Goal: Transaction & Acquisition: Purchase product/service

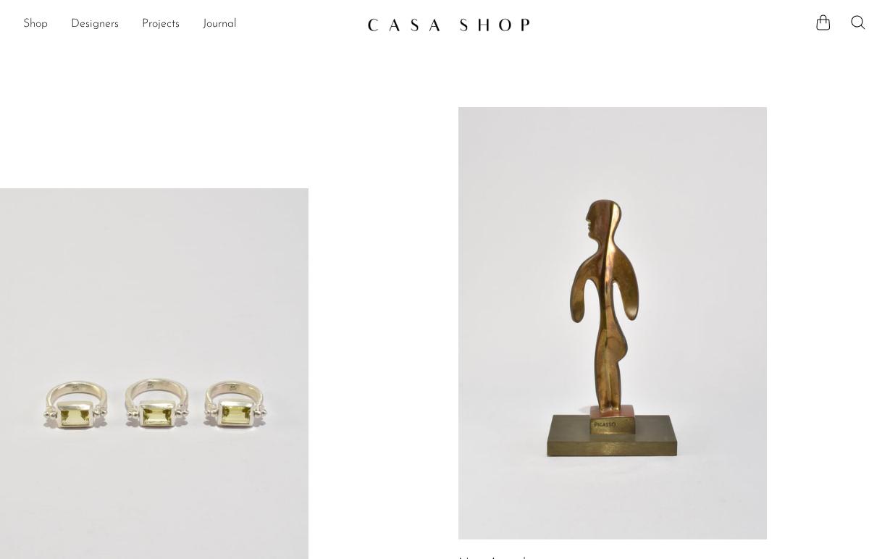
click at [43, 24] on link "Shop" at bounding box center [35, 24] width 25 height 19
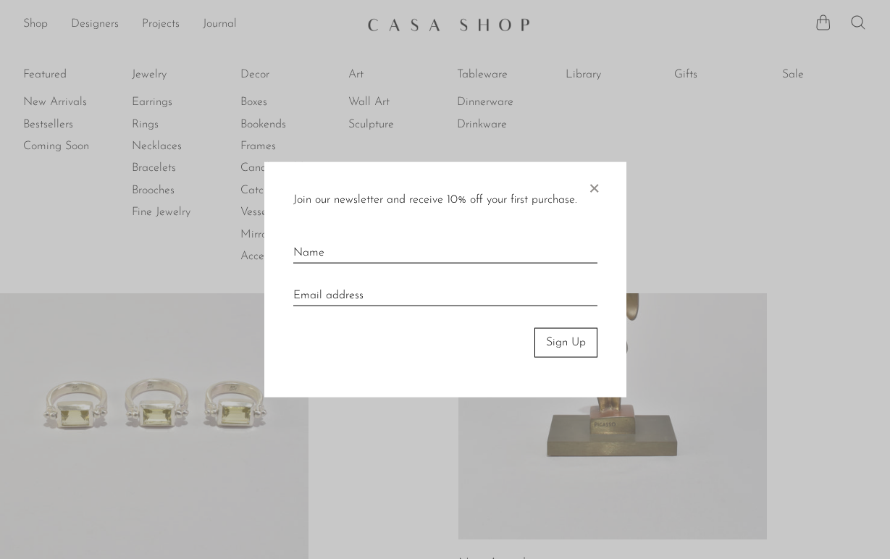
click at [596, 182] on span "×" at bounding box center [593, 185] width 14 height 46
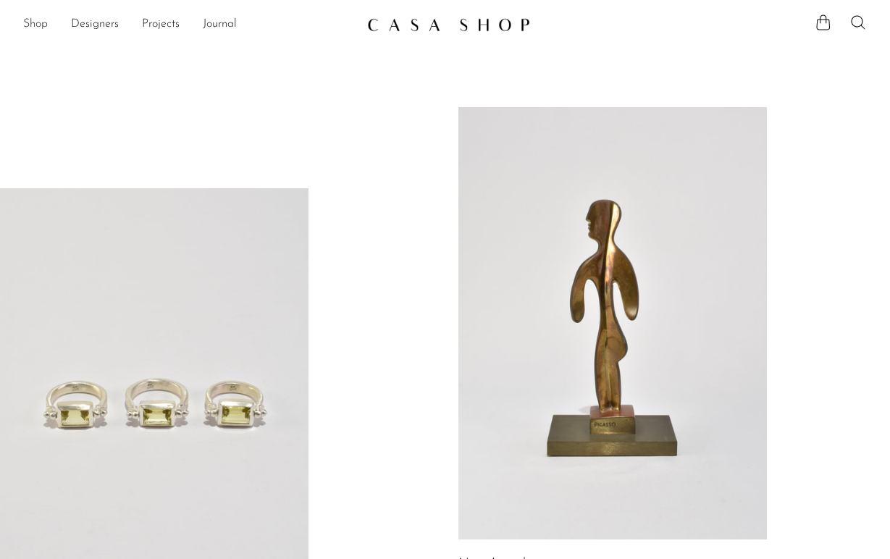
click at [38, 27] on link "Shop" at bounding box center [35, 24] width 25 height 19
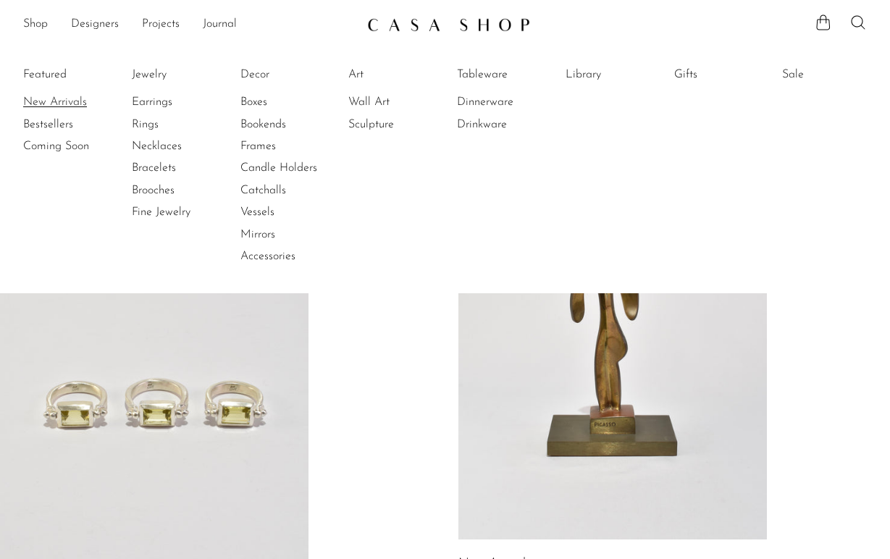
click at [58, 106] on link "New Arrivals" at bounding box center [77, 102] width 109 height 16
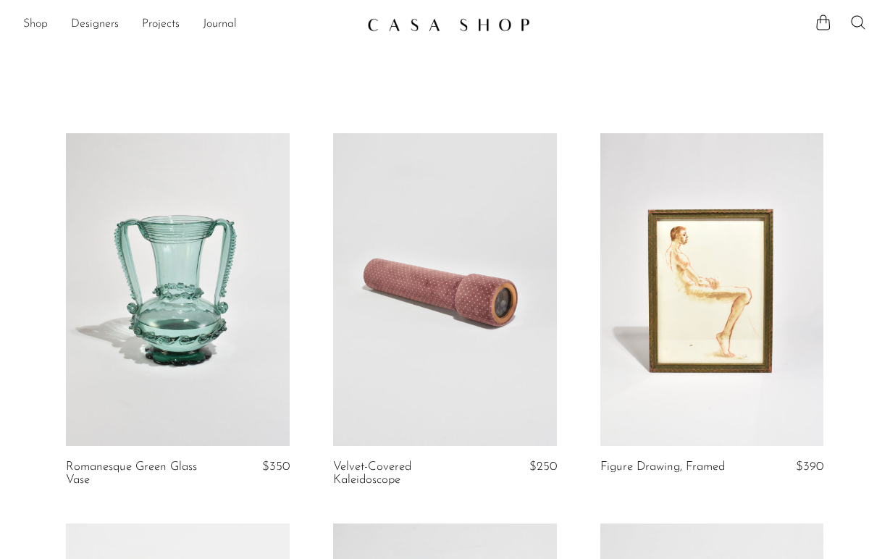
click at [32, 26] on link "Shop" at bounding box center [35, 24] width 25 height 19
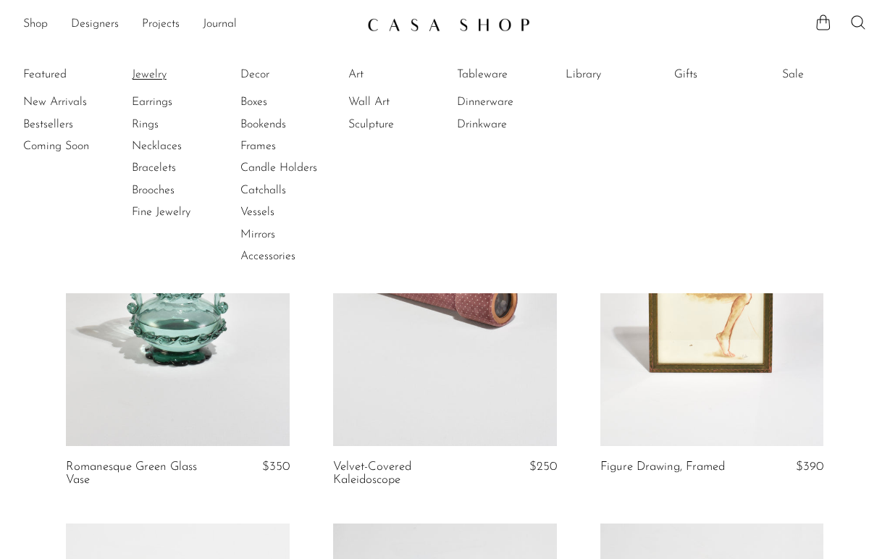
click at [138, 76] on link "Jewelry" at bounding box center [186, 75] width 109 height 16
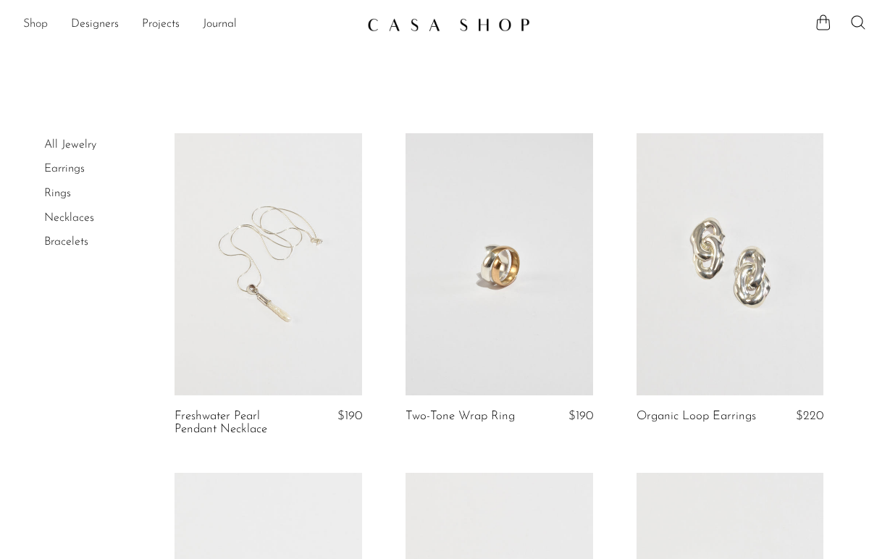
click at [40, 19] on link "Shop" at bounding box center [35, 24] width 25 height 19
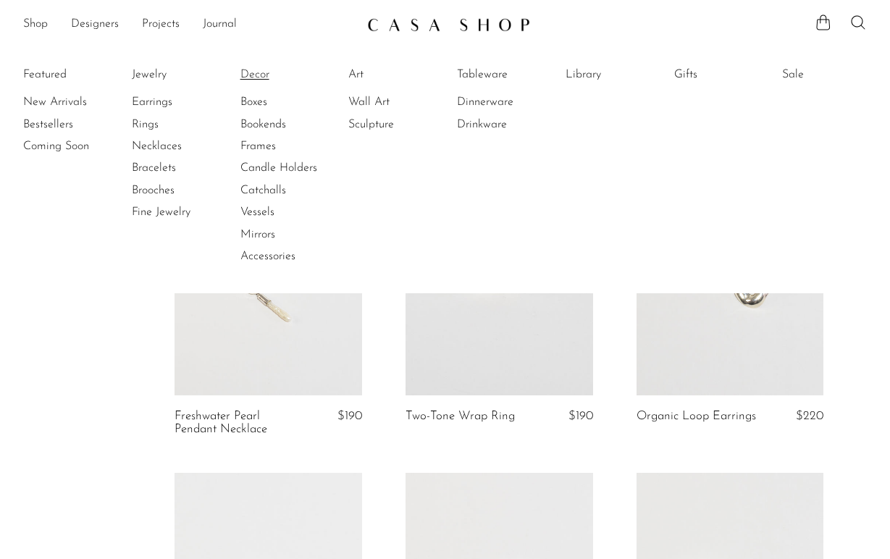
click at [256, 72] on link "Decor" at bounding box center [294, 75] width 109 height 16
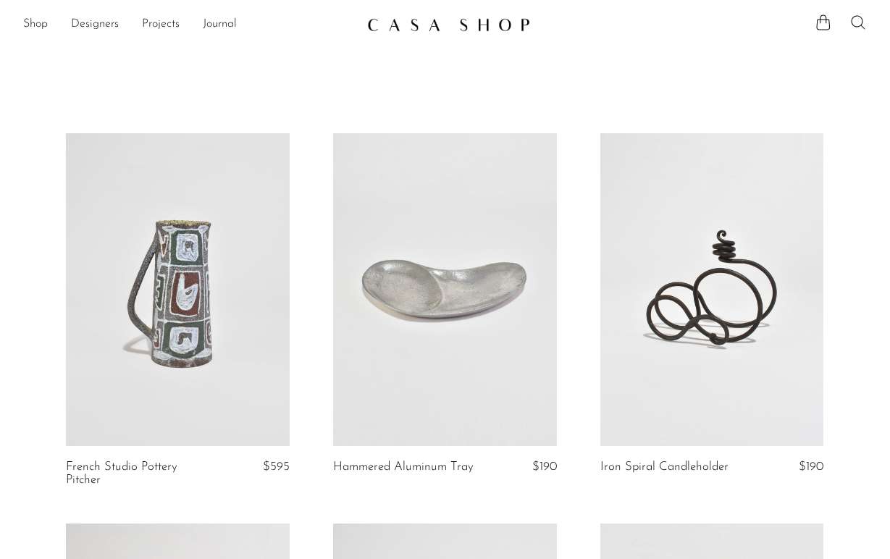
click at [860, 25] on icon at bounding box center [858, 22] width 14 height 14
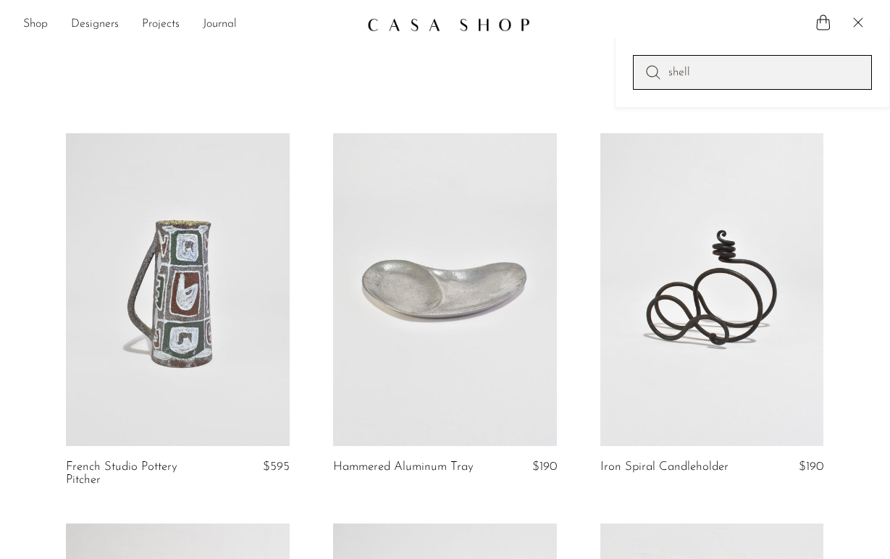
type input "shell"
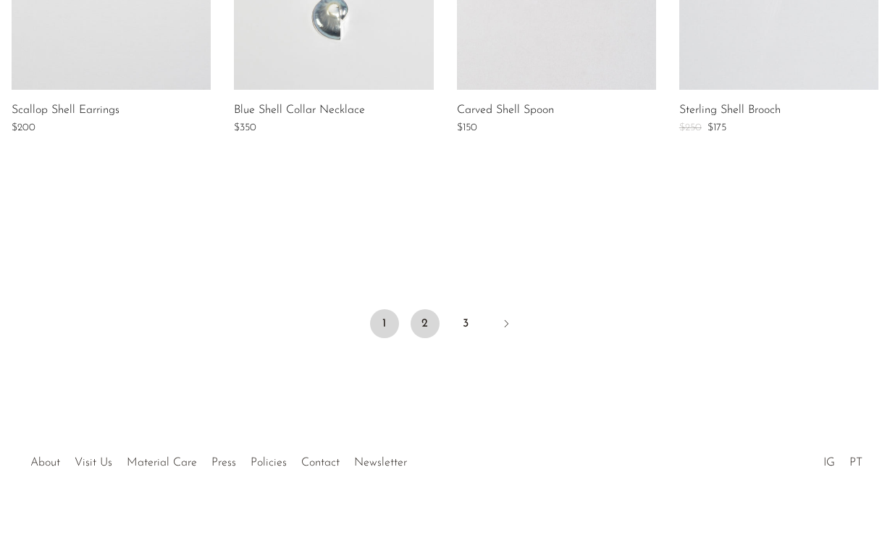
scroll to position [1233, 0]
click at [428, 324] on link "2" at bounding box center [425, 326] width 29 height 29
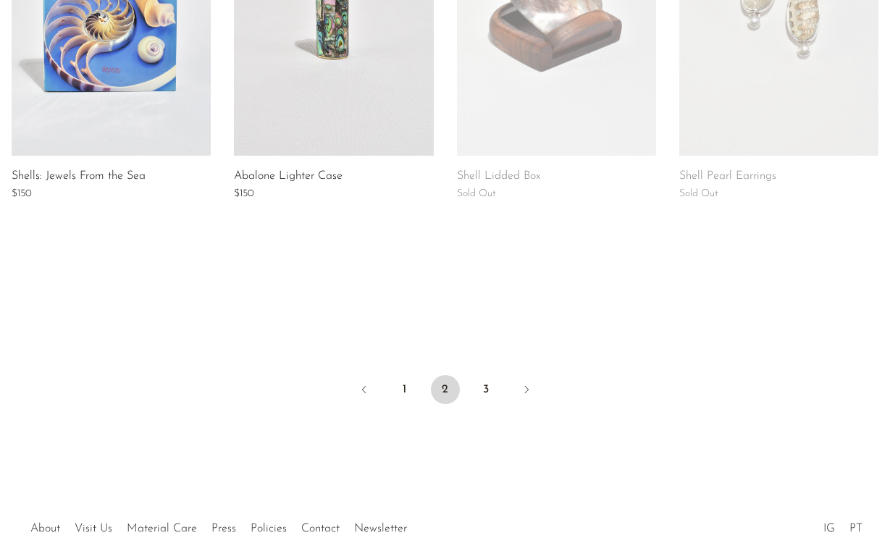
scroll to position [1190, 0]
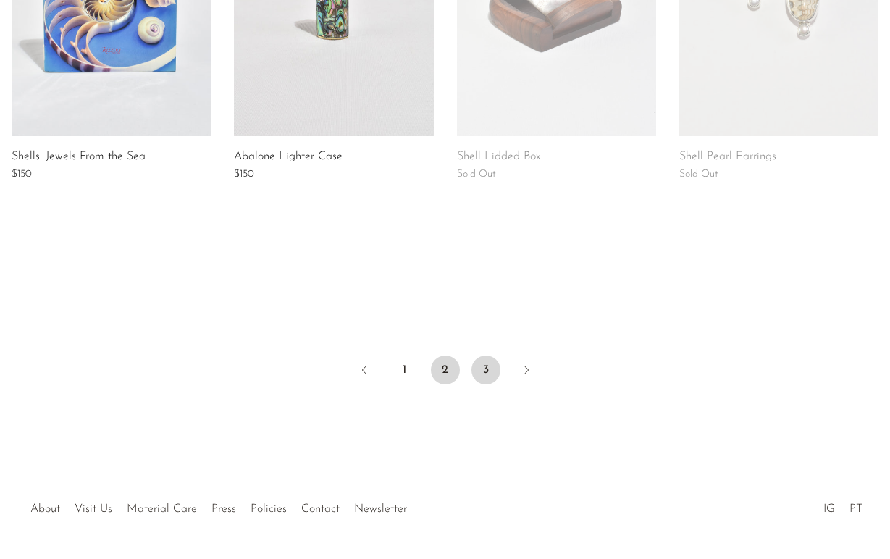
click at [497, 373] on link "3" at bounding box center [485, 369] width 29 height 29
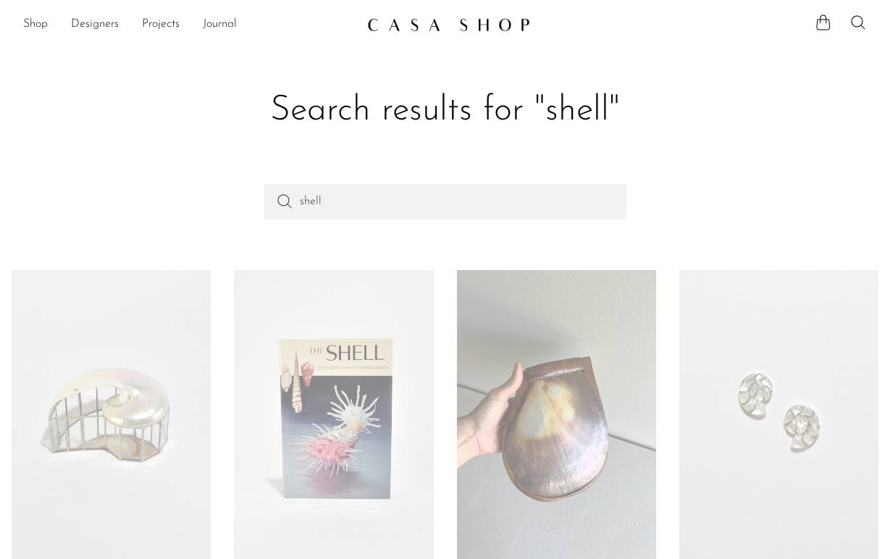
click at [431, 20] on img at bounding box center [448, 24] width 163 height 14
